Goal: Information Seeking & Learning: Learn about a topic

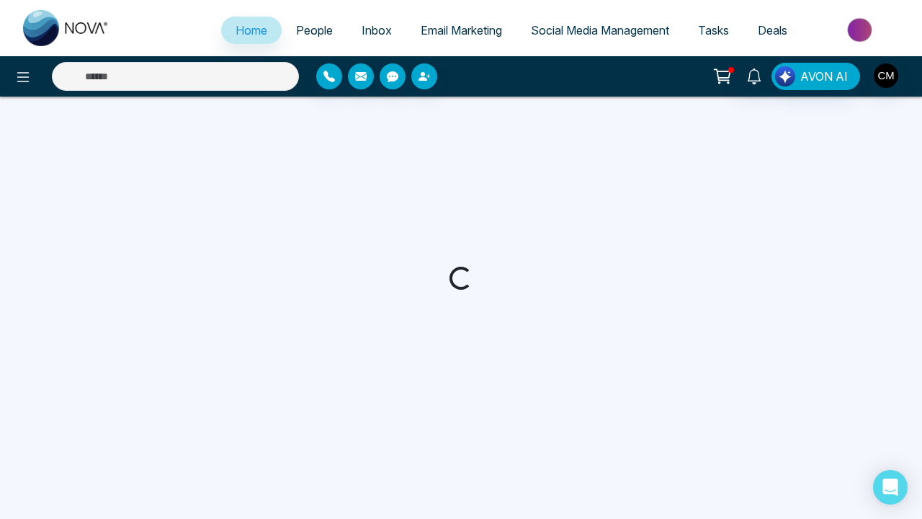
select select "*"
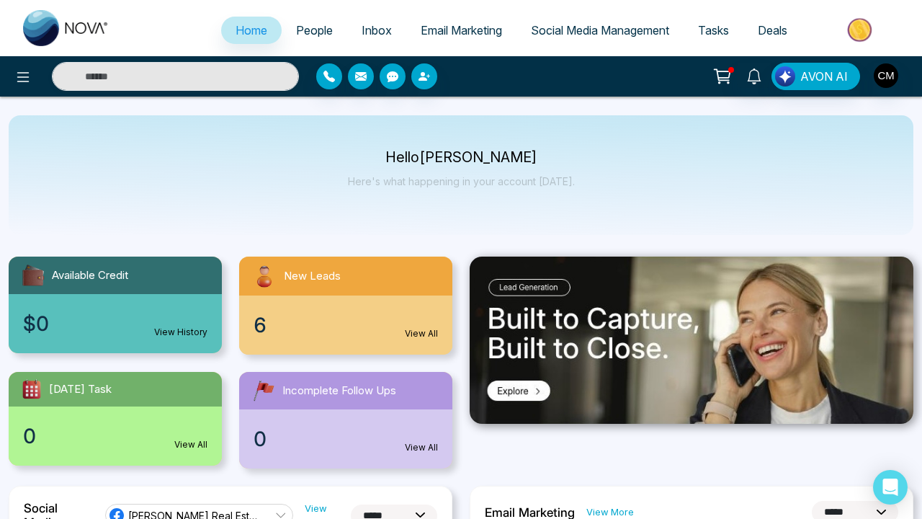
click at [452, 36] on span "Email Marketing" at bounding box center [461, 30] width 81 height 14
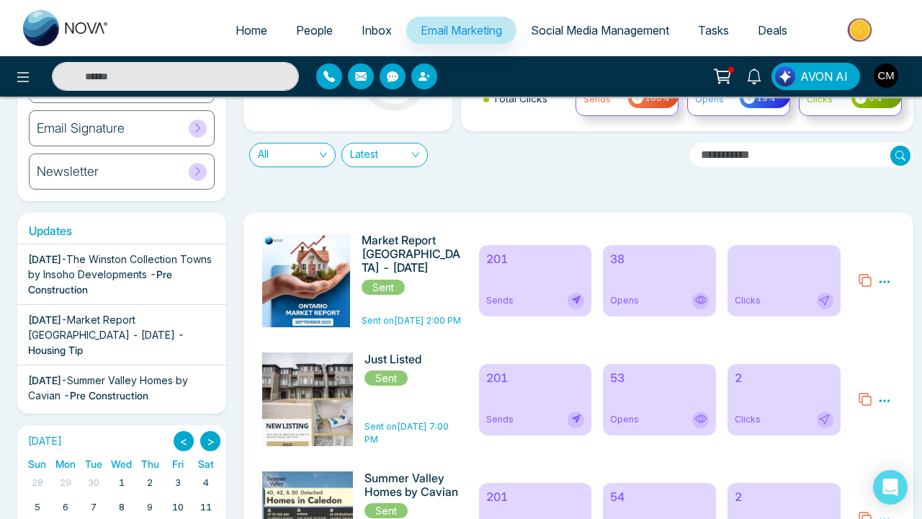
scroll to position [135, 0]
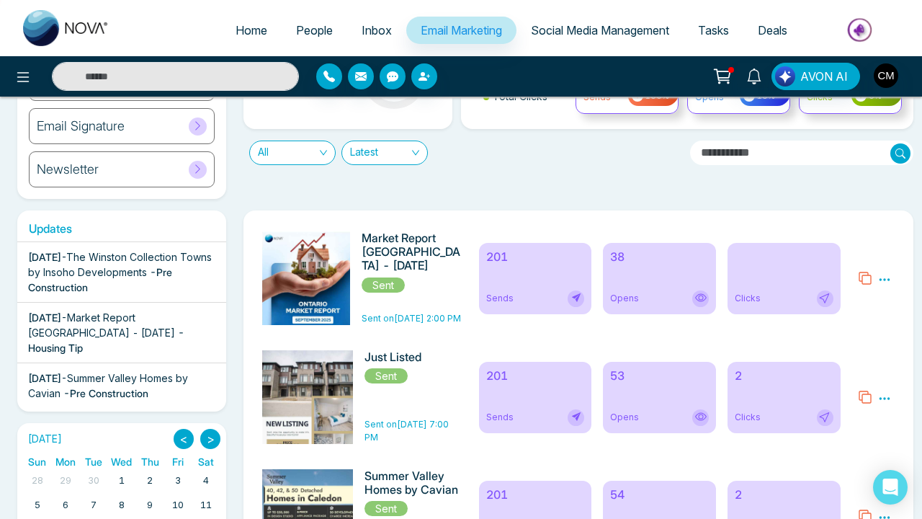
click at [339, 288] on img at bounding box center [313, 514] width 202 height 566
click at [546, 280] on div "201 Sends" at bounding box center [535, 278] width 113 height 71
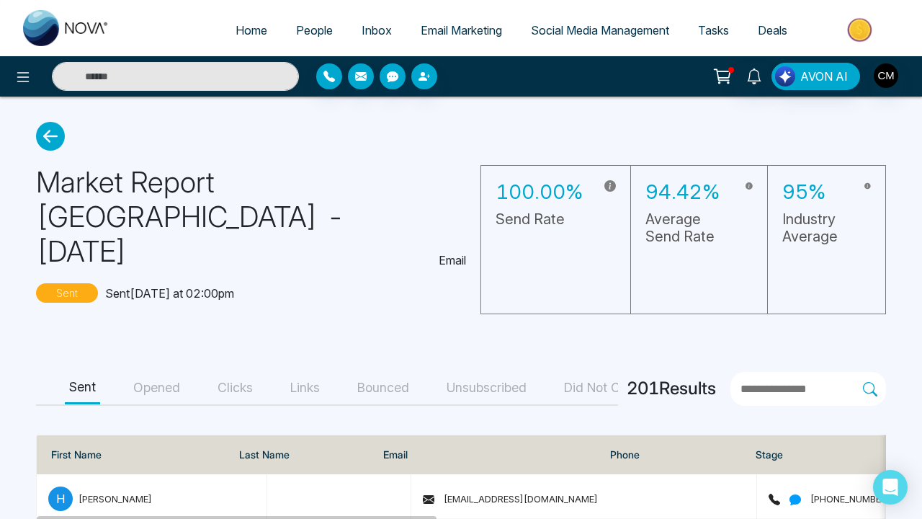
click at [153, 372] on button "Opened" at bounding box center [156, 388] width 55 height 32
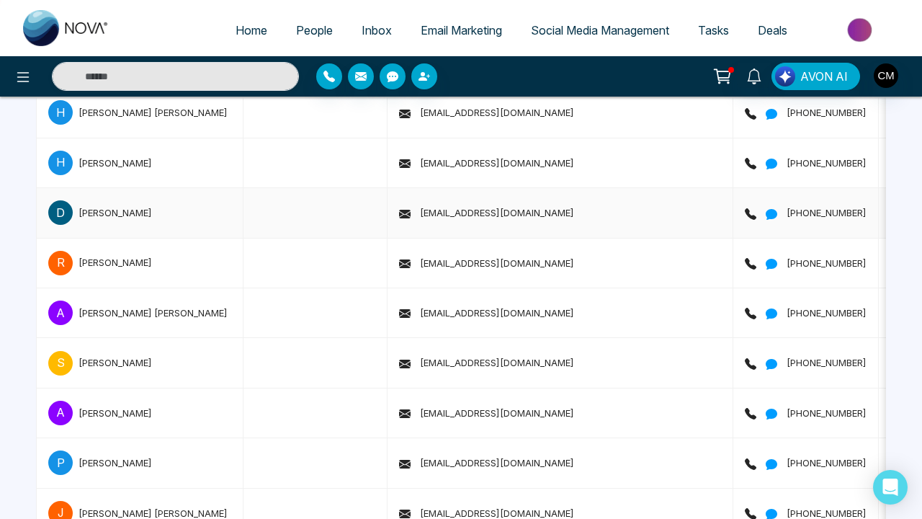
scroll to position [1835, 0]
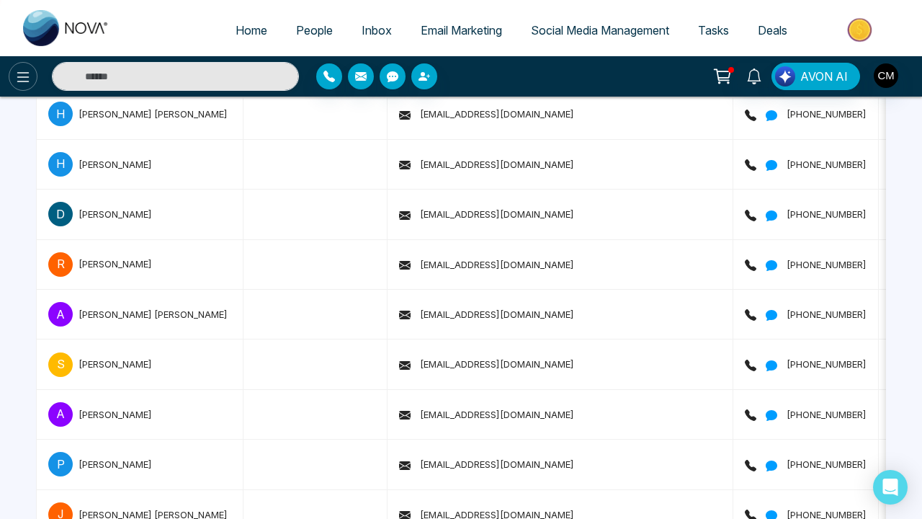
click at [29, 84] on icon at bounding box center [22, 76] width 17 height 17
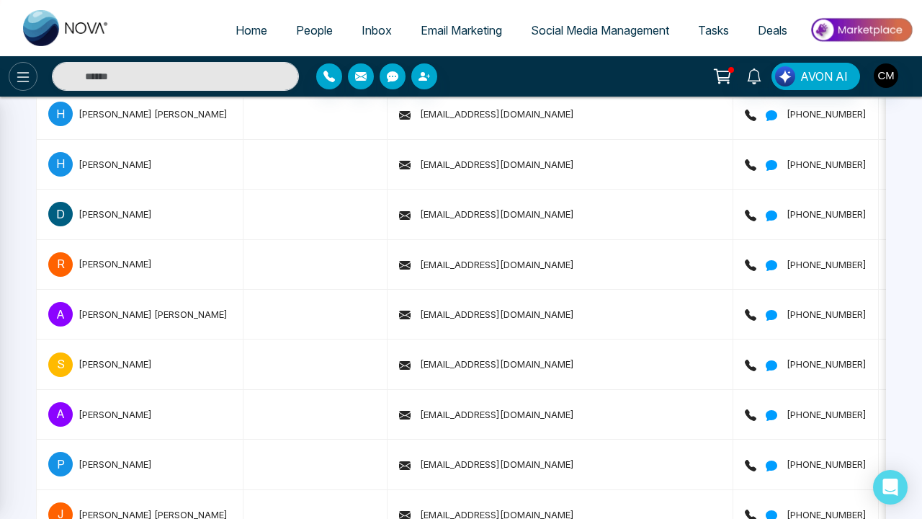
scroll to position [1835, 0]
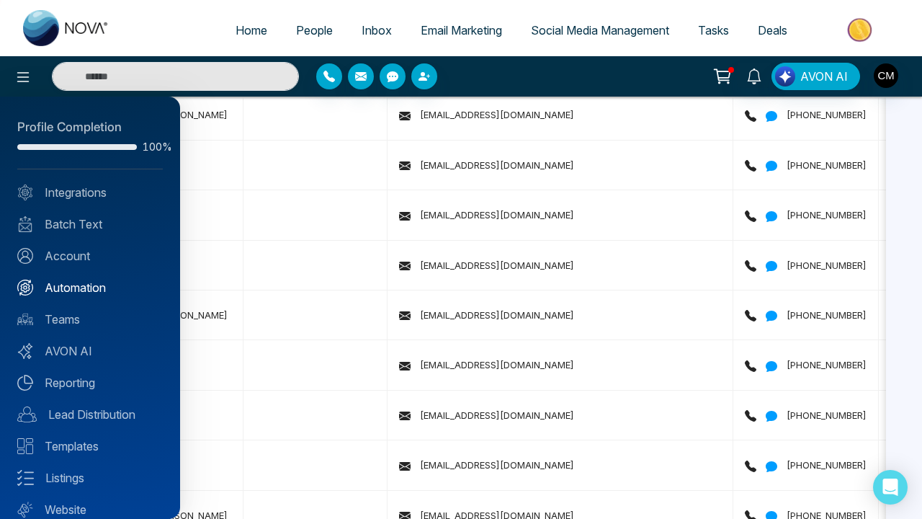
click at [83, 280] on link "Automation" at bounding box center [90, 287] width 146 height 17
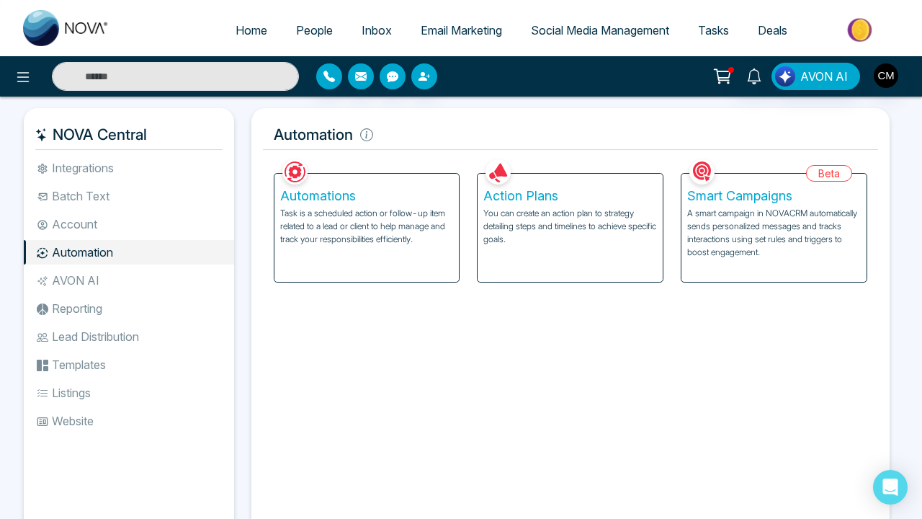
click at [334, 246] on p "Task is a scheduled action or follow-up item related to a lead or client to hel…" at bounding box center [367, 226] width 174 height 39
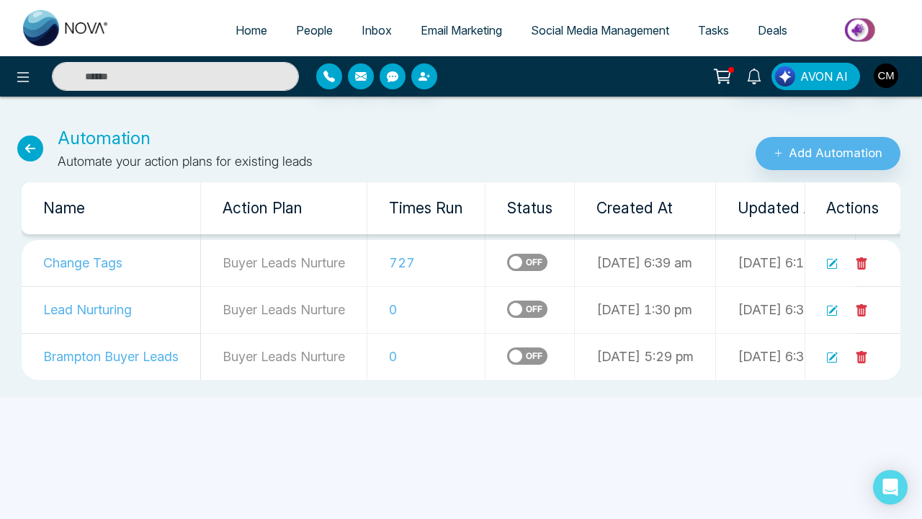
click at [92, 36] on img at bounding box center [66, 28] width 86 height 36
select select "*"
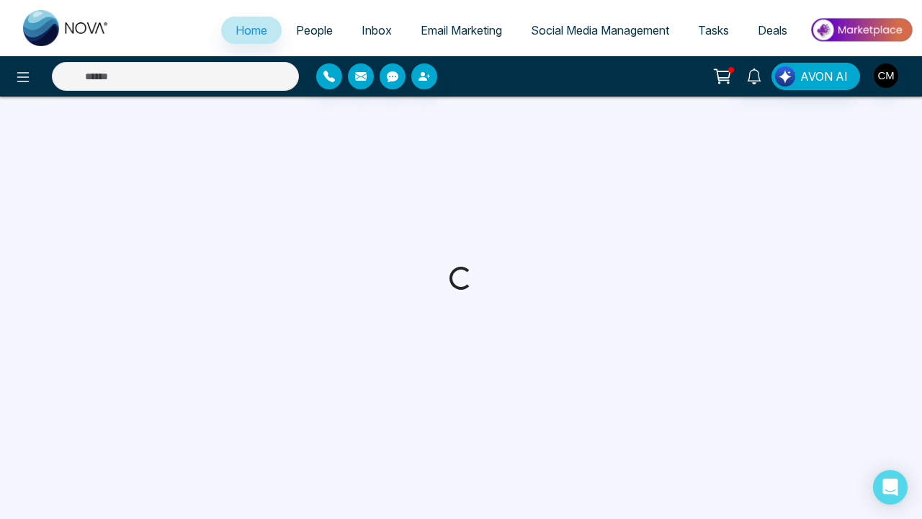
select select "*"
